Goal: Check status: Check status

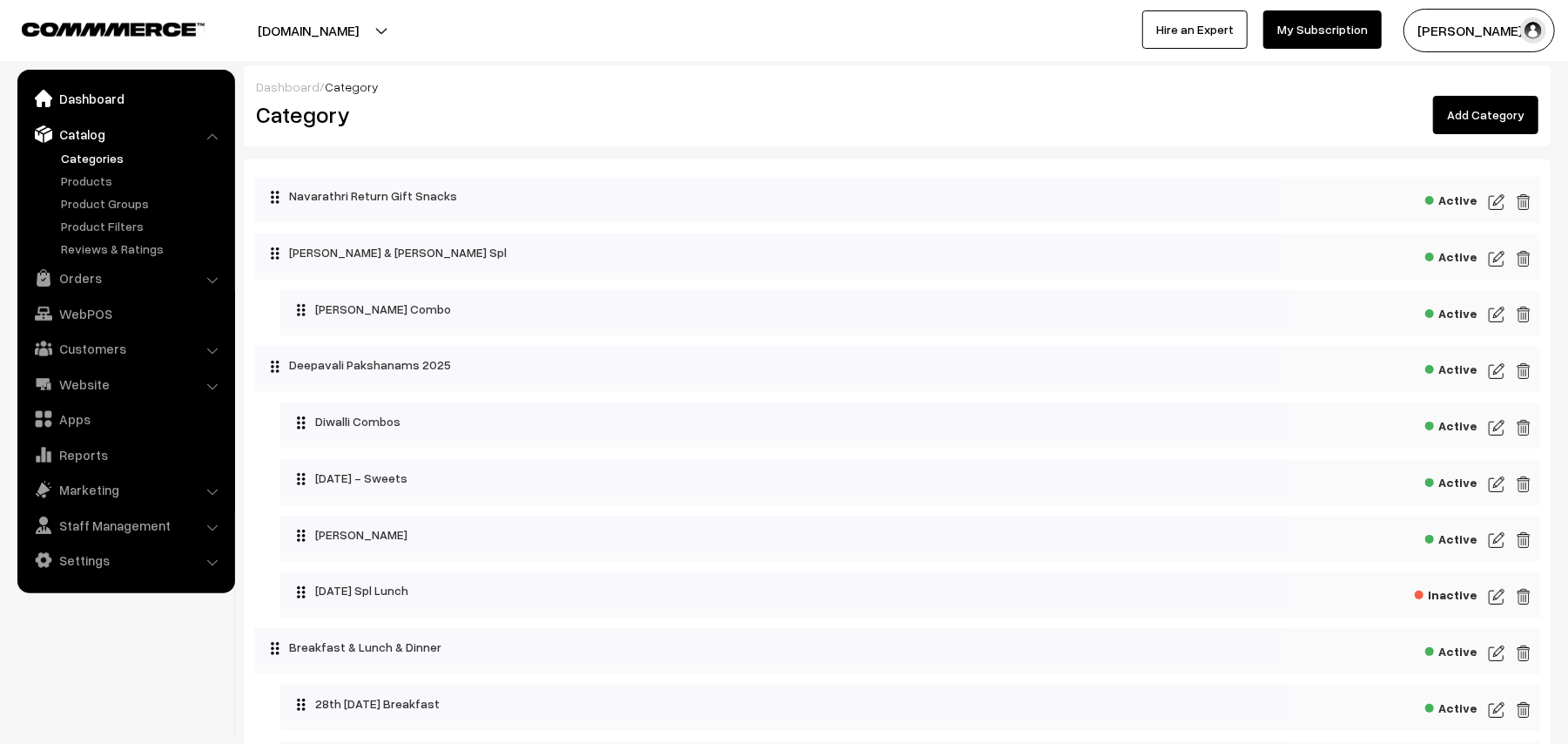
click at [129, 87] on link "Dashboard" at bounding box center [125, 98] width 208 height 31
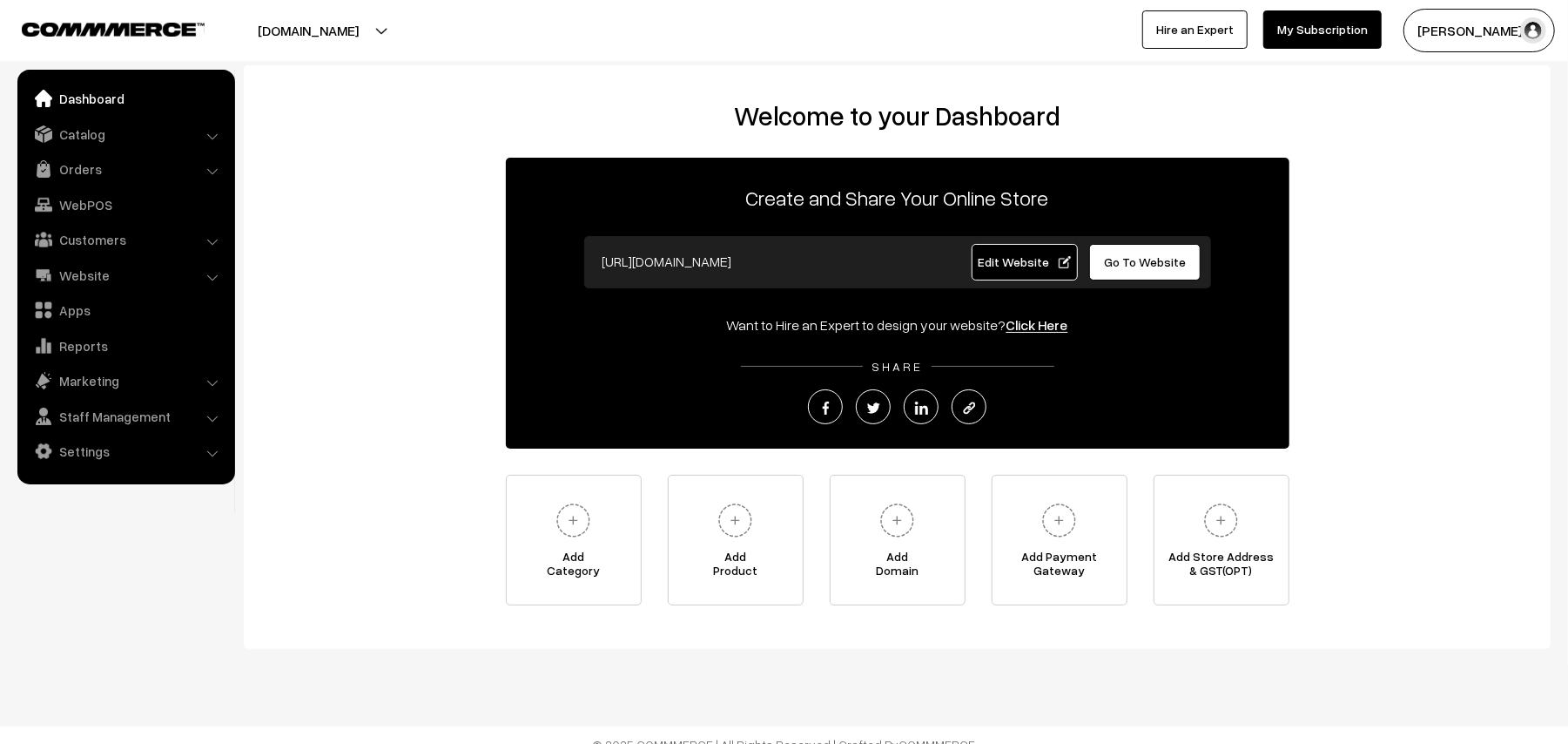
click at [1512, 29] on button "[PERSON_NAME] s…" at bounding box center [1479, 30] width 151 height 44
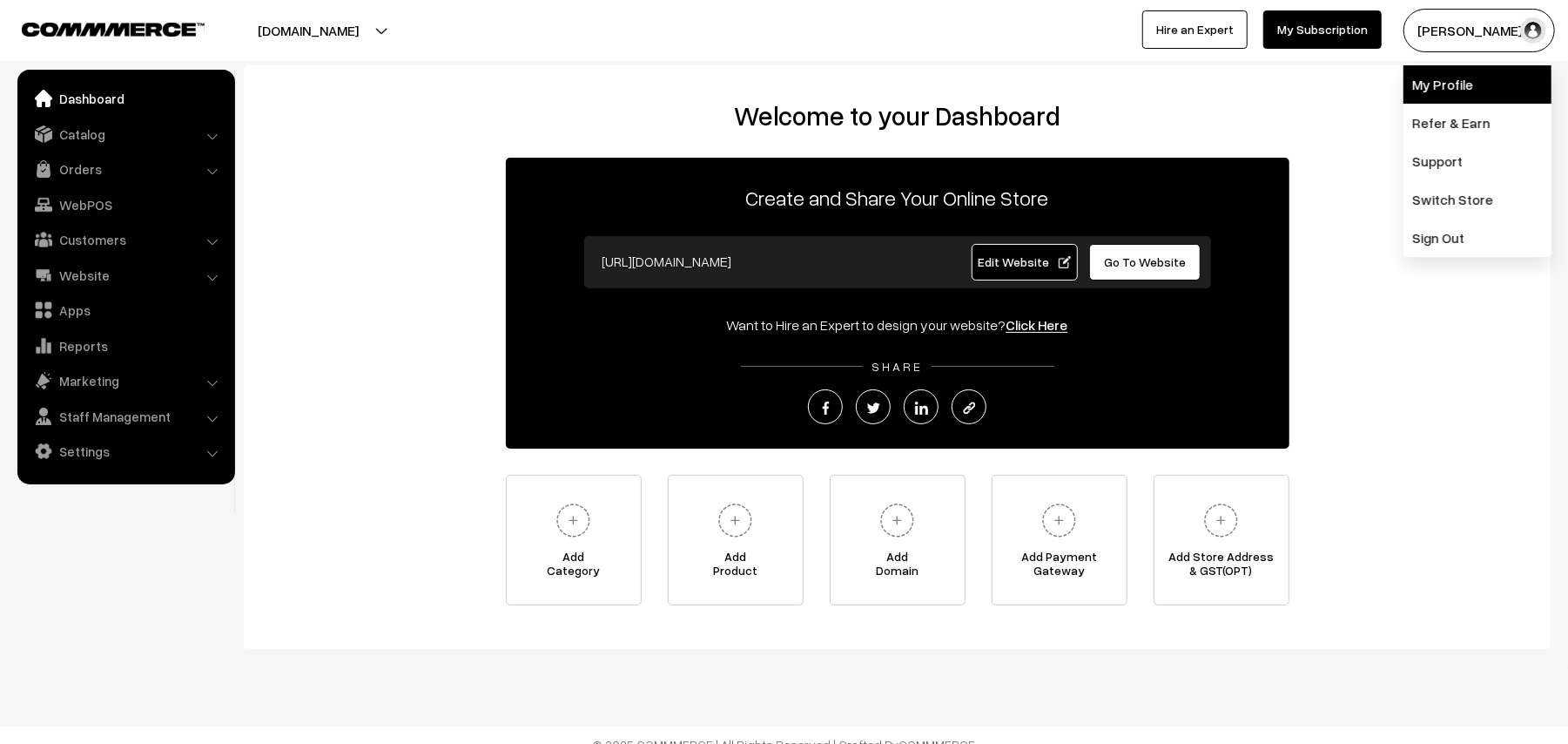
click at [1453, 85] on link "My Profile" at bounding box center [1477, 84] width 148 height 38
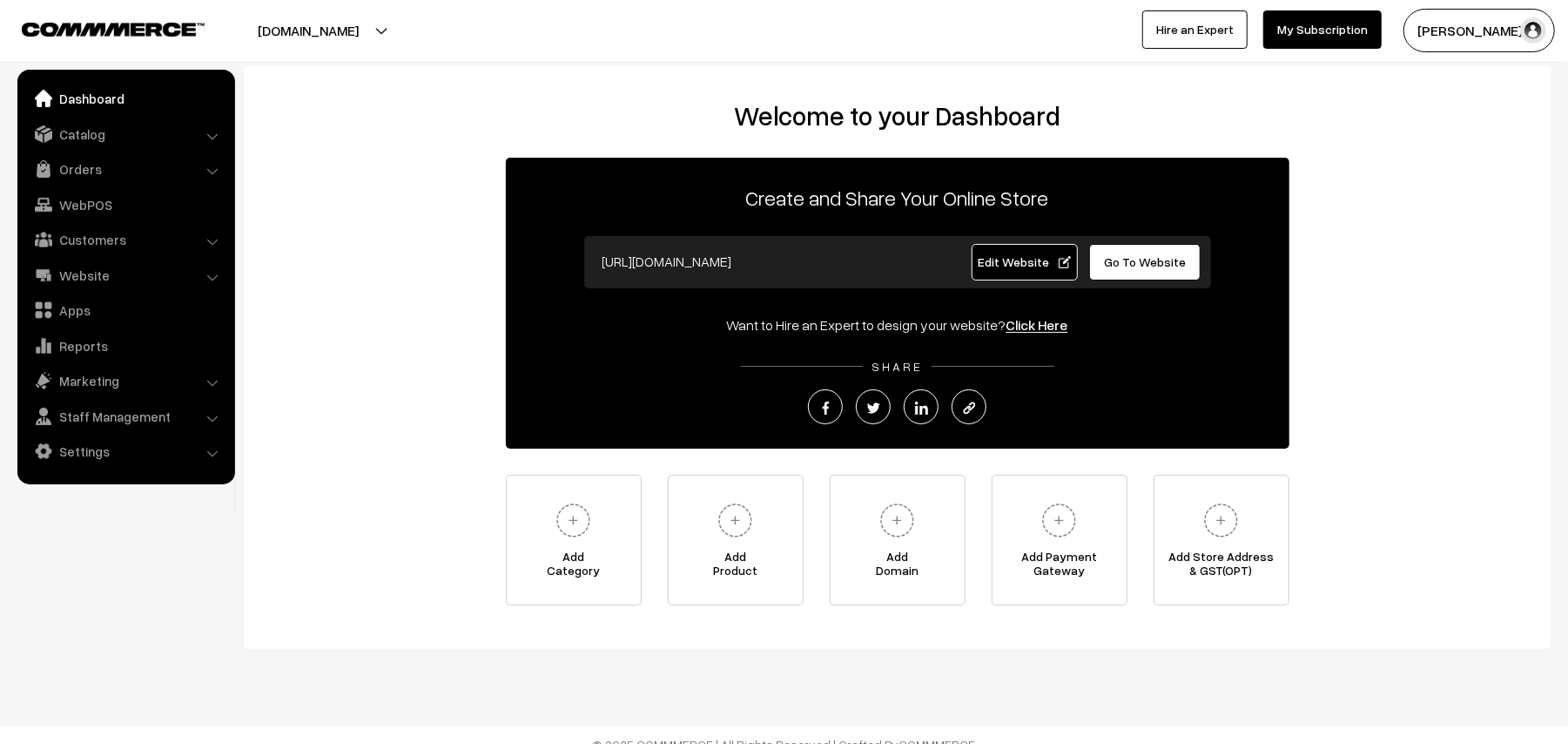
click at [1470, 39] on button "[PERSON_NAME] s…" at bounding box center [1479, 30] width 151 height 44
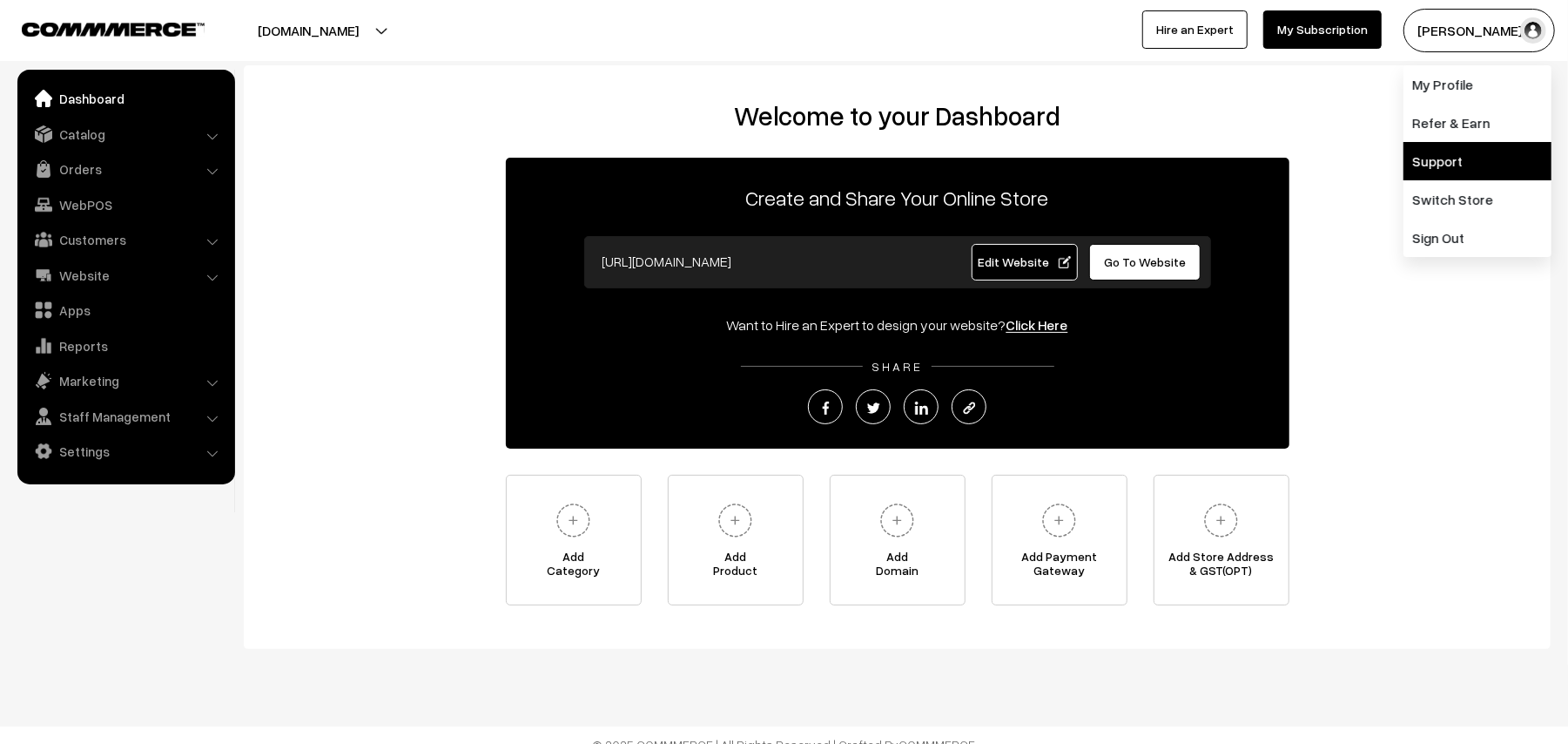
click at [1447, 162] on link "Support" at bounding box center [1477, 161] width 148 height 38
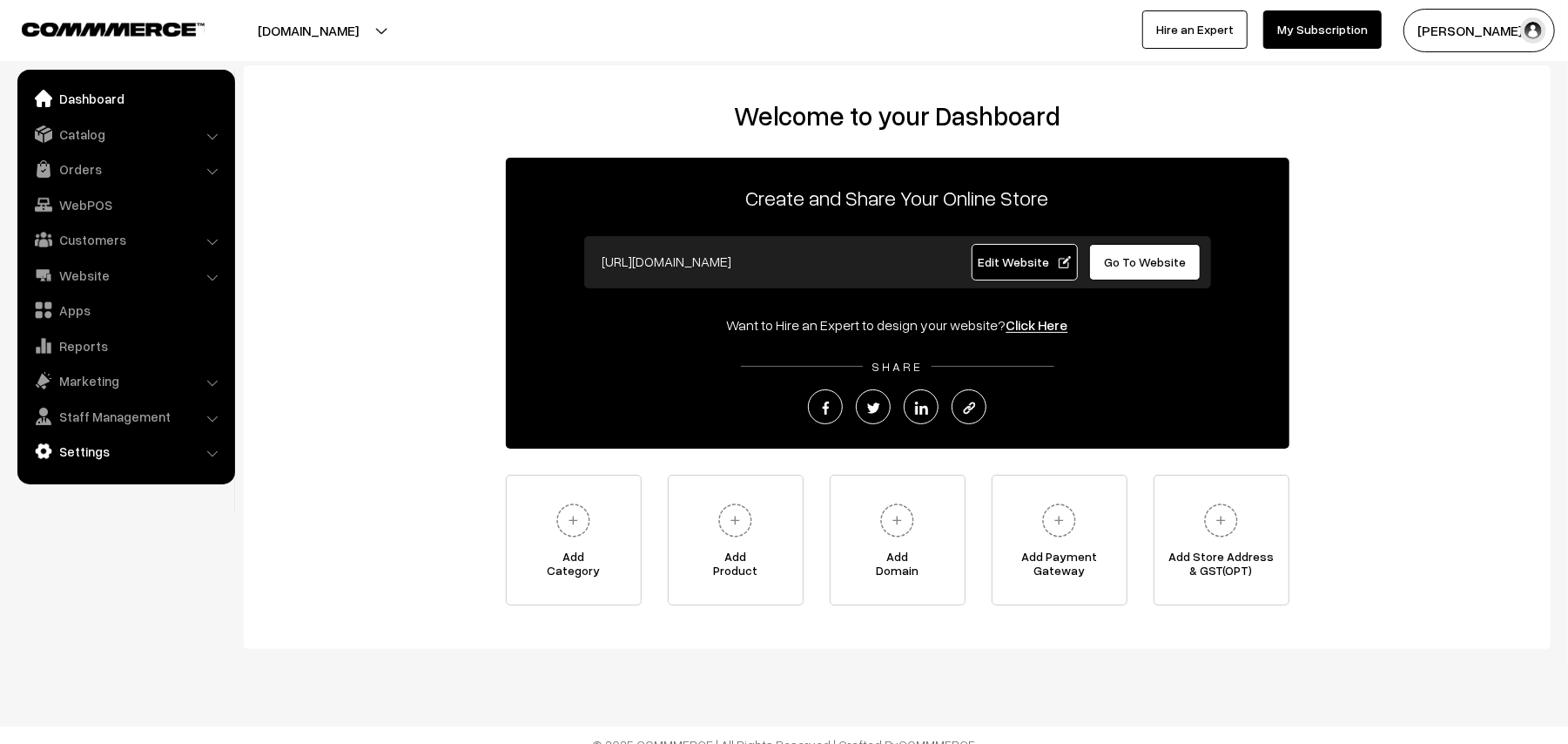
click at [74, 457] on link "Settings" at bounding box center [125, 450] width 208 height 31
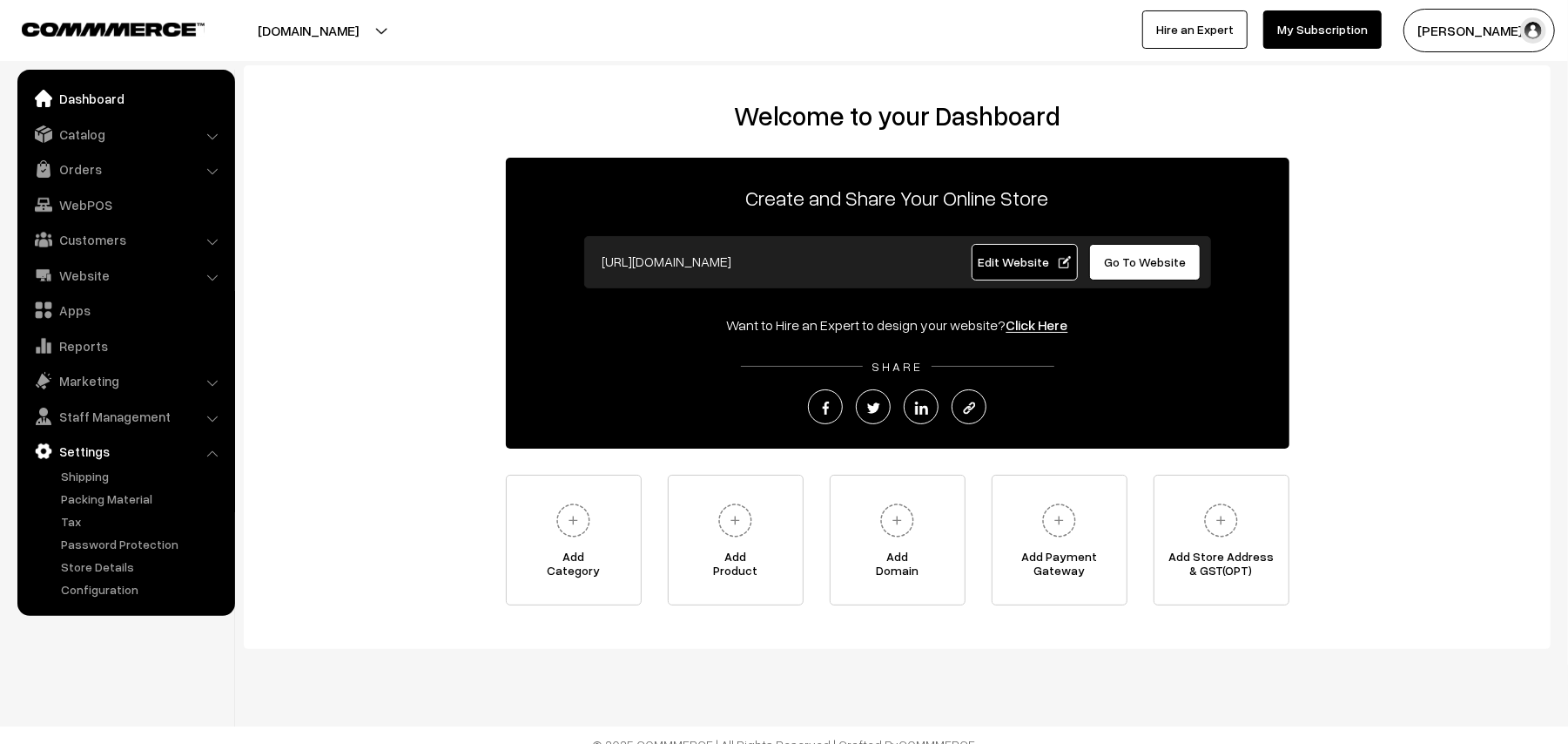
click at [119, 96] on link "Dashboard" at bounding box center [125, 98] width 208 height 31
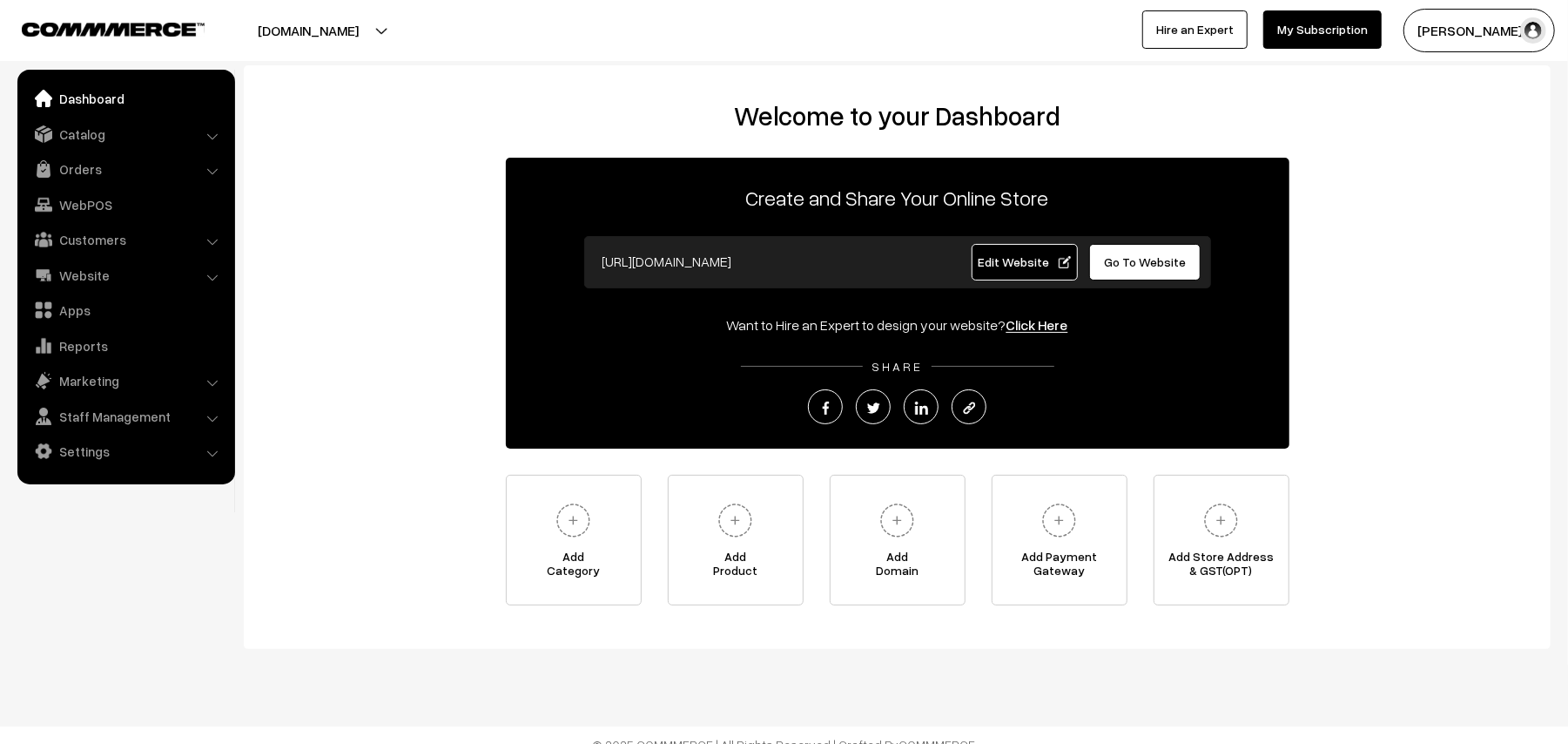
click at [1345, 32] on link "My Subscription" at bounding box center [1323, 30] width 118 height 38
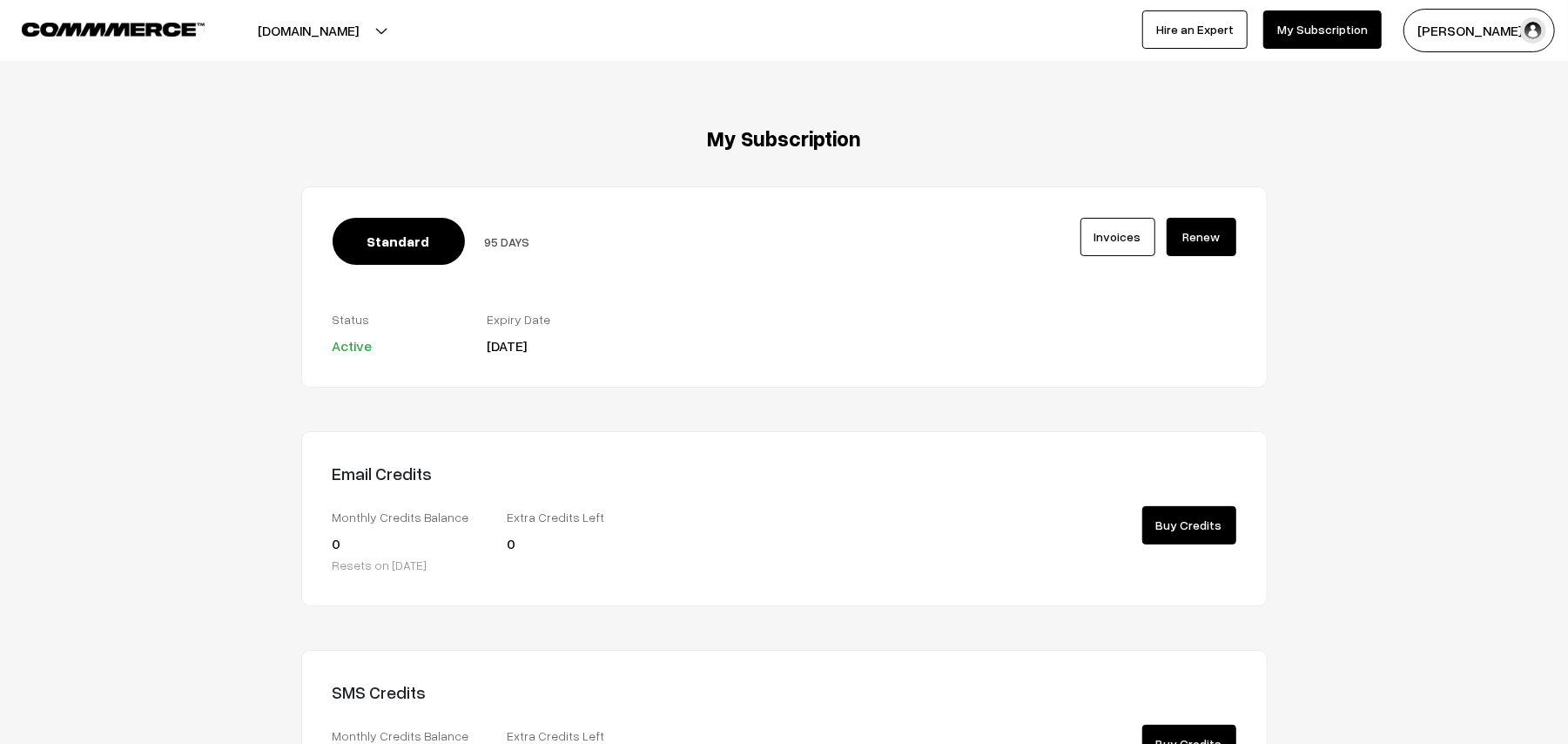
click at [1203, 244] on link "Renew" at bounding box center [1202, 236] width 70 height 38
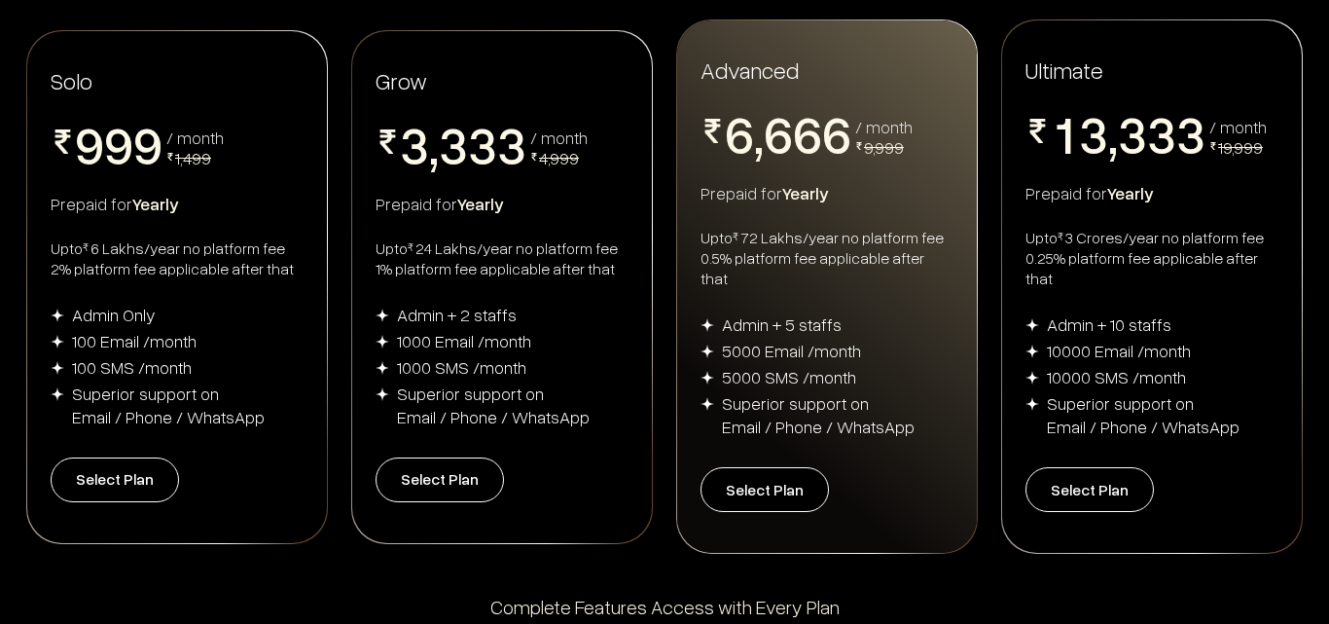
scroll to position [292, 0]
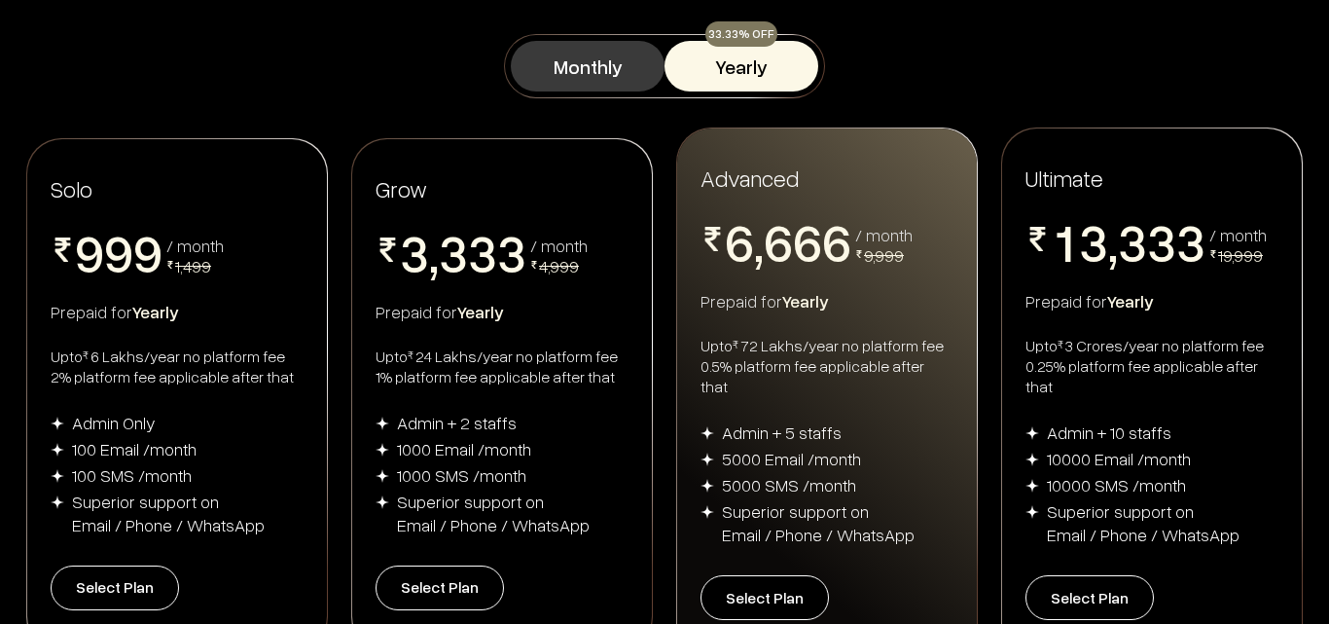
click at [623, 73] on button "Monthly" at bounding box center [588, 66] width 154 height 51
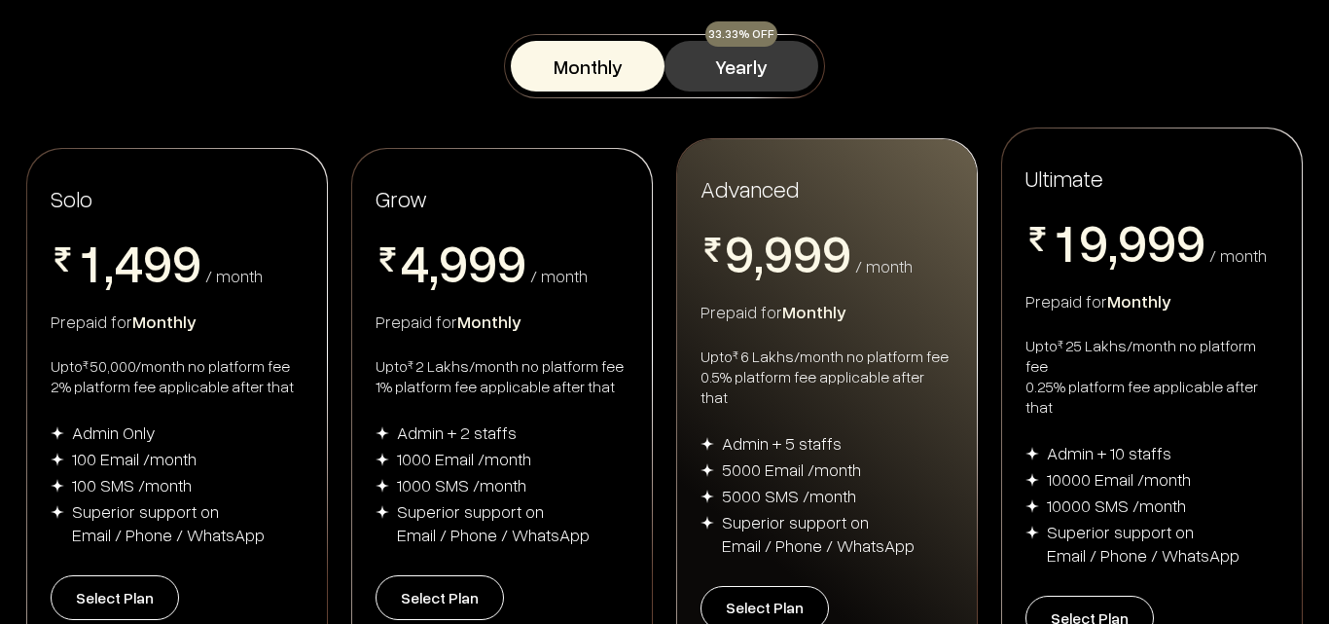
click at [709, 72] on button "Yearly" at bounding box center [741, 66] width 154 height 51
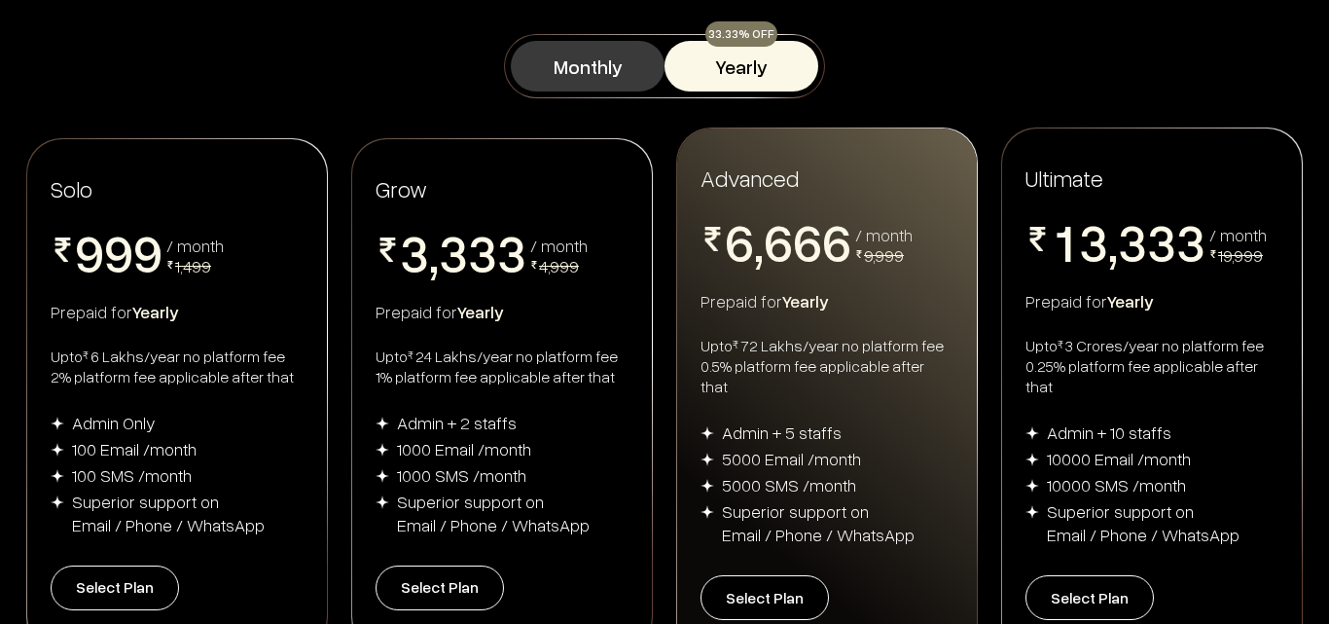
click at [588, 77] on button "Monthly" at bounding box center [588, 66] width 154 height 51
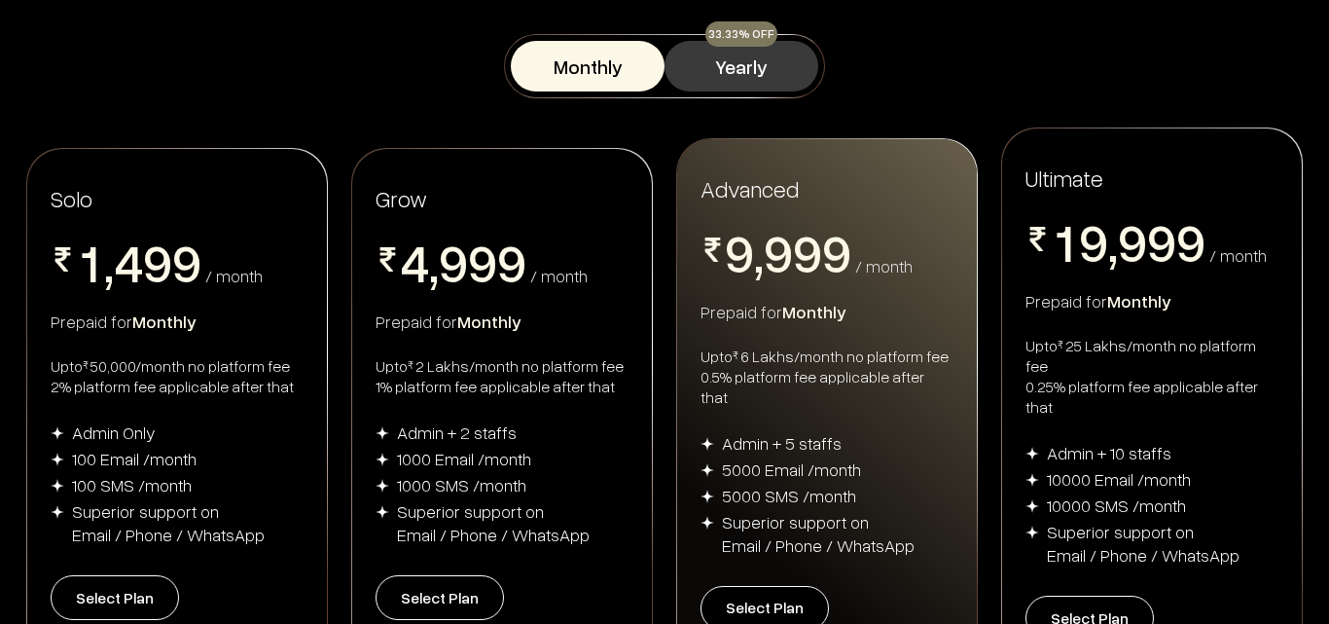
click at [739, 74] on button "Yearly" at bounding box center [741, 66] width 154 height 51
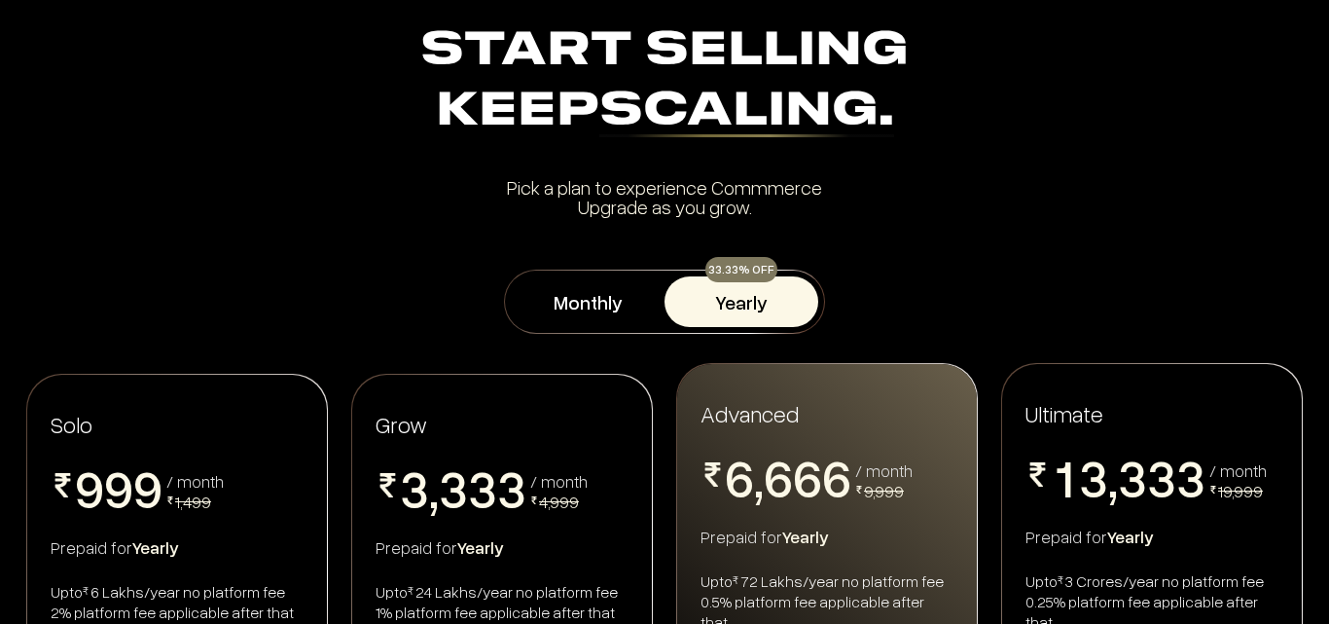
scroll to position [0, 0]
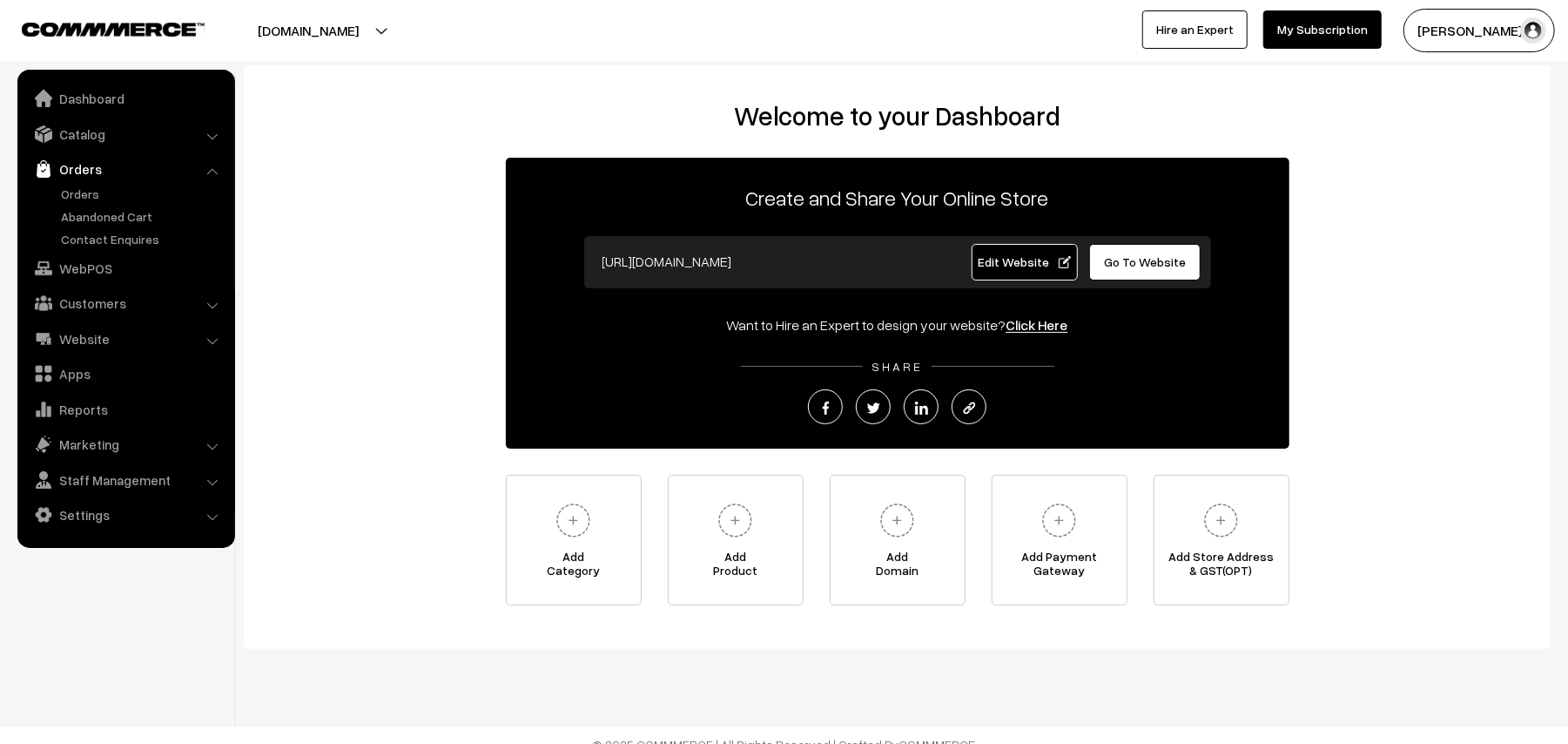
click at [94, 192] on link "Orders" at bounding box center [142, 193] width 173 height 18
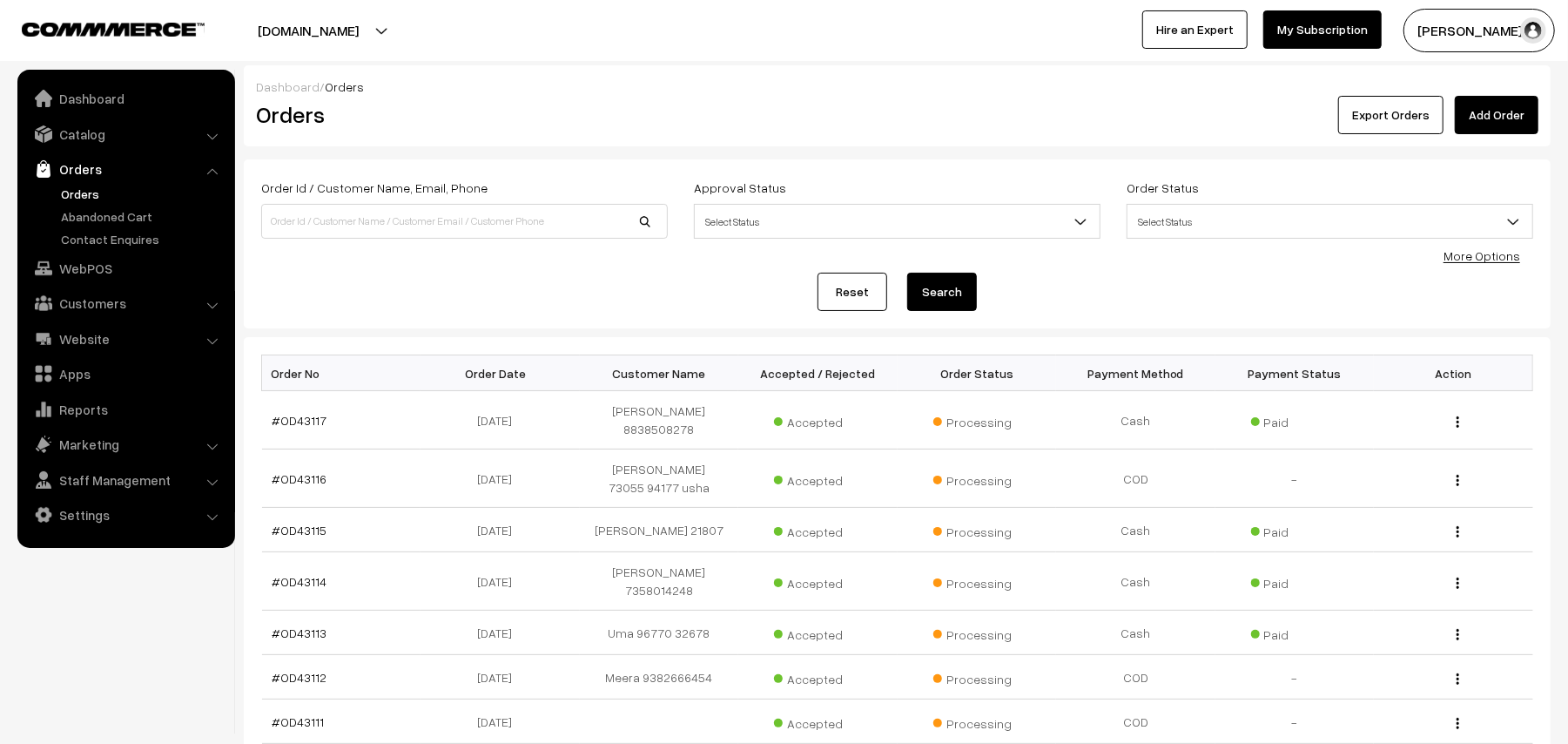
click at [85, 181] on link "Orders" at bounding box center [125, 168] width 208 height 31
click at [83, 195] on link "Orders" at bounding box center [142, 193] width 173 height 18
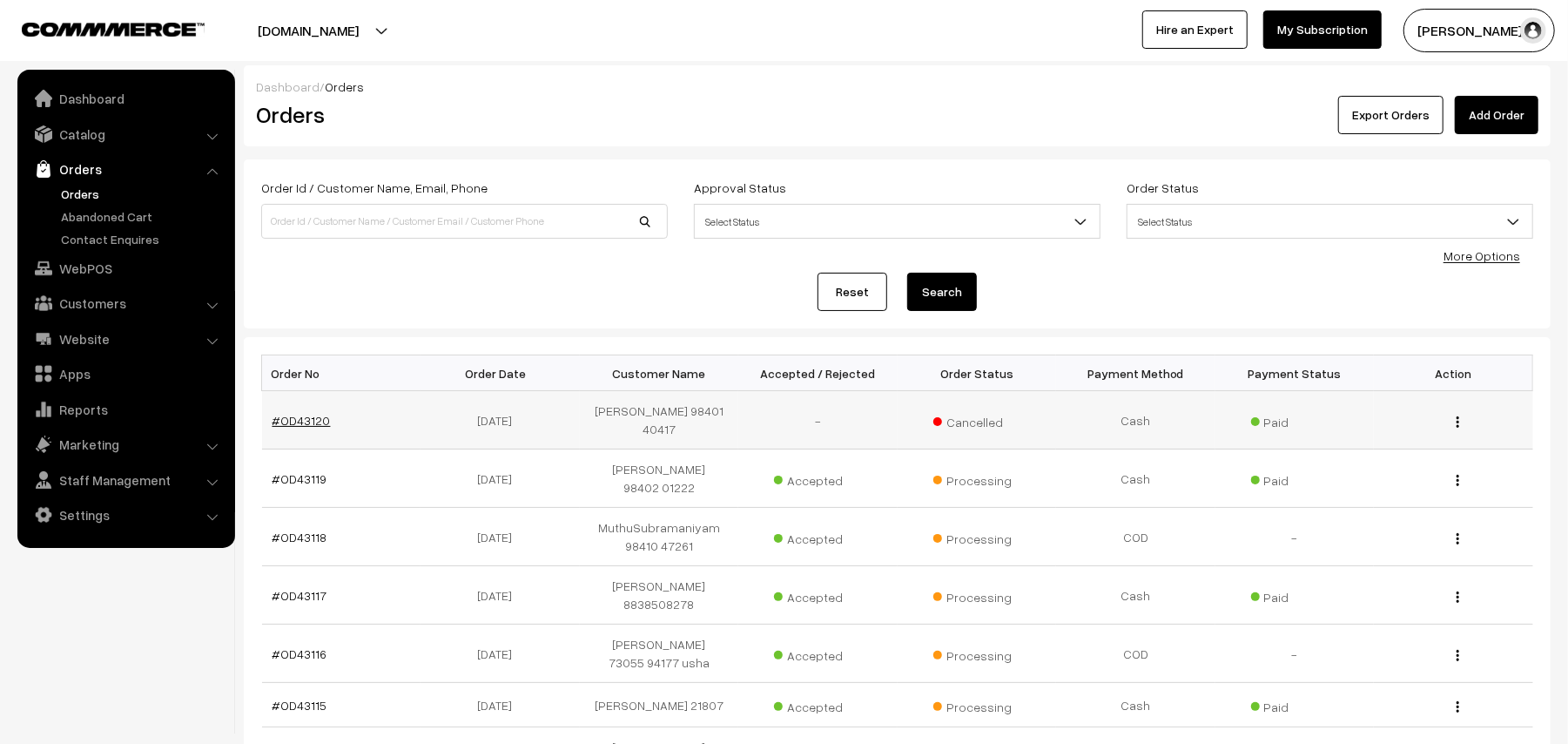
click at [311, 415] on link "#OD43120" at bounding box center [301, 420] width 58 height 15
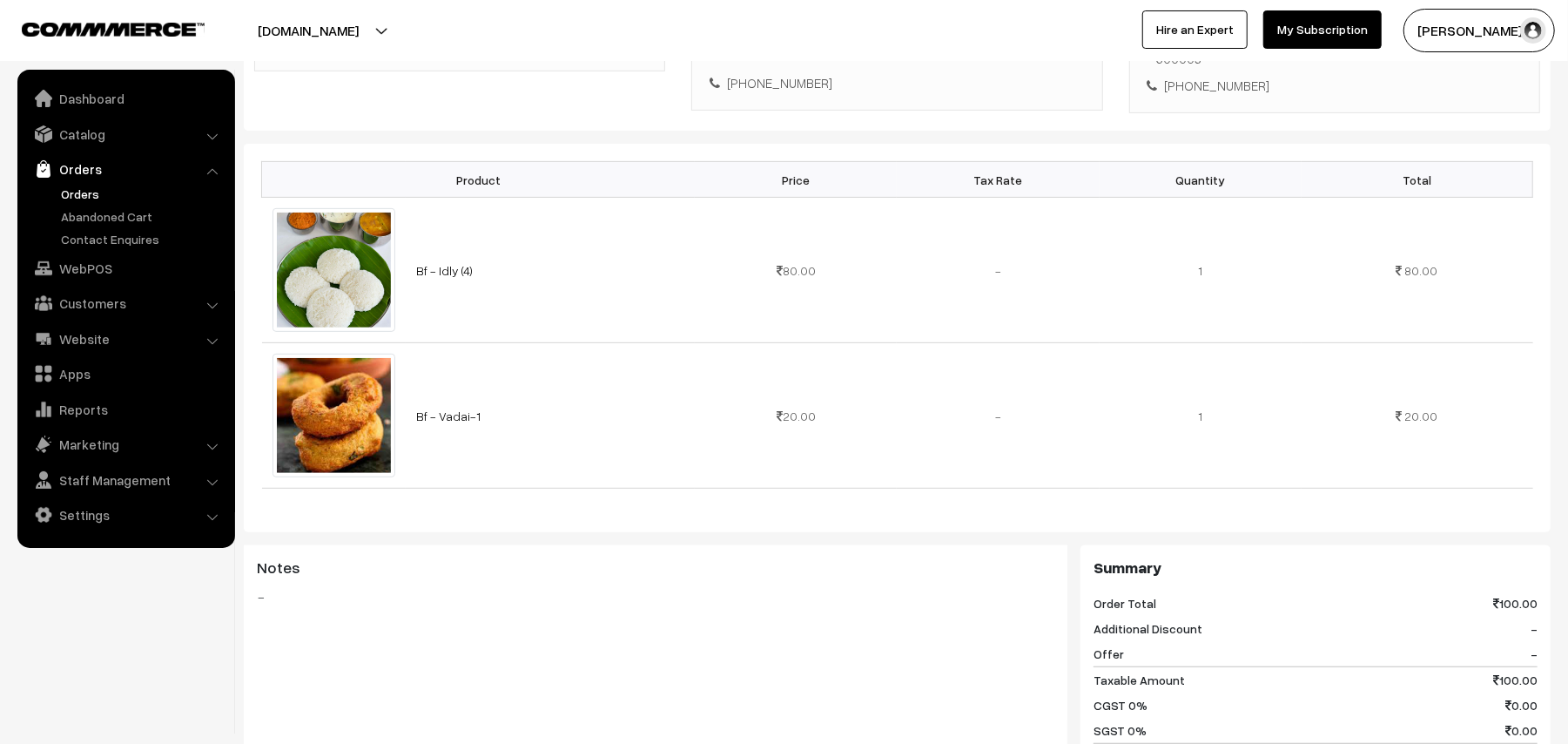
scroll to position [348, 0]
